Goal: Find specific page/section: Find specific page/section

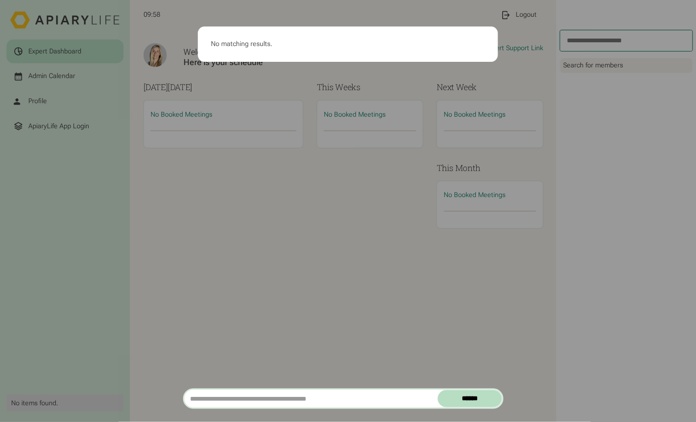
click at [160, 203] on div "No matching results." at bounding box center [348, 211] width 696 height 422
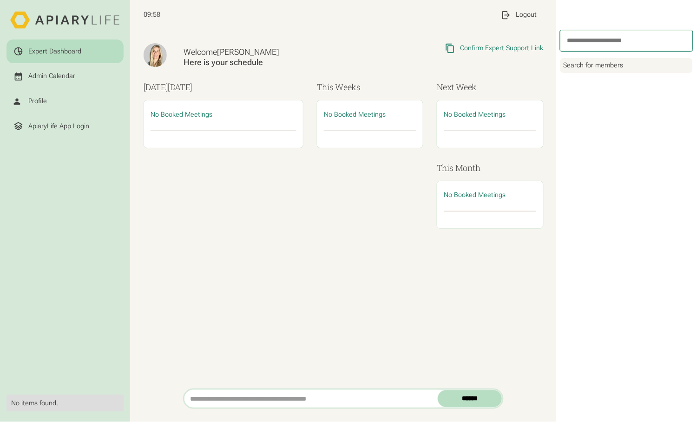
click at [59, 76] on div "Expert Dashboard Admin Calendar Profile ApiaryLife App Login" at bounding box center [65, 212] width 130 height 345
click at [58, 72] on div "Admin Calendar" at bounding box center [51, 76] width 47 height 8
